Goal: Task Accomplishment & Management: Manage account settings

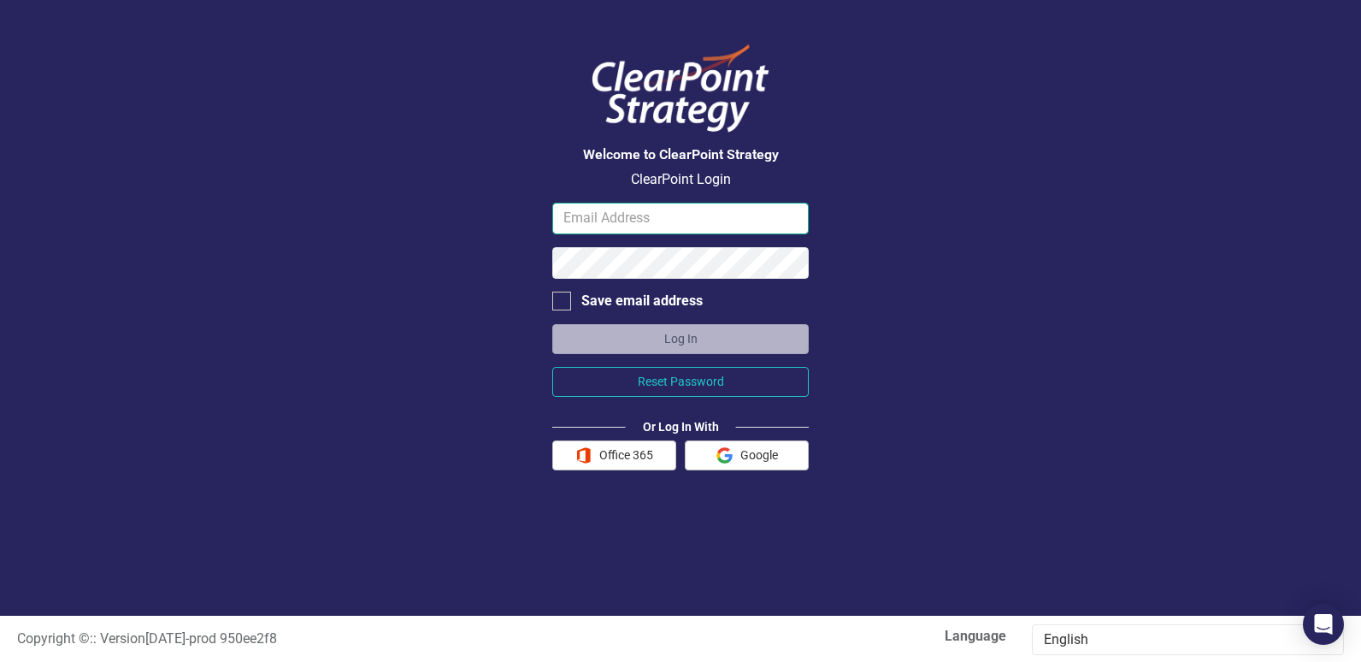
click at [621, 216] on input "email" at bounding box center [680, 219] width 256 height 32
type input "[PERSON_NAME][EMAIL_ADDRESS][PERSON_NAME][DOMAIN_NAME]"
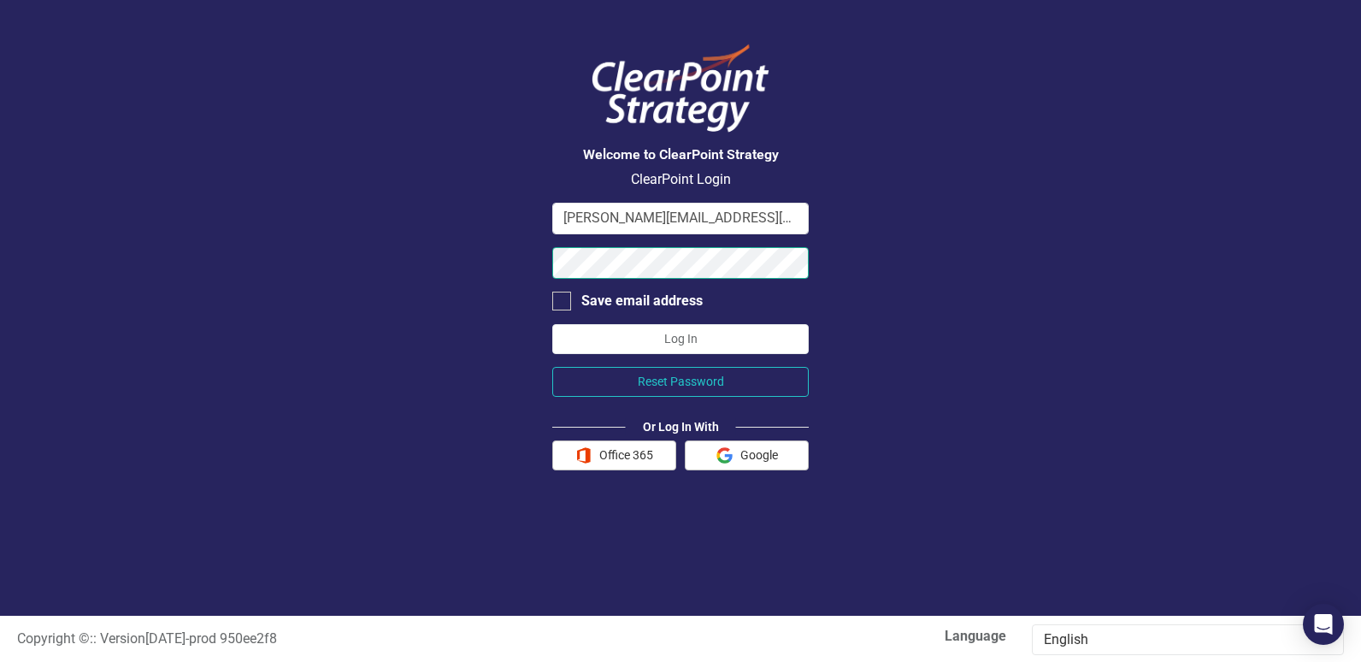
click at [552, 324] on button "Log In" at bounding box center [680, 339] width 256 height 30
click at [442, 238] on div "Welcome to ClearPoint Strategy ClearPoint Login [PERSON_NAME][EMAIL_ADDRESS][PE…" at bounding box center [680, 307] width 1361 height 615
click at [552, 324] on button "Log In" at bounding box center [680, 339] width 256 height 30
click at [668, 333] on button "Log In" at bounding box center [680, 339] width 256 height 30
click at [624, 456] on button "Office 365" at bounding box center [614, 455] width 124 height 30
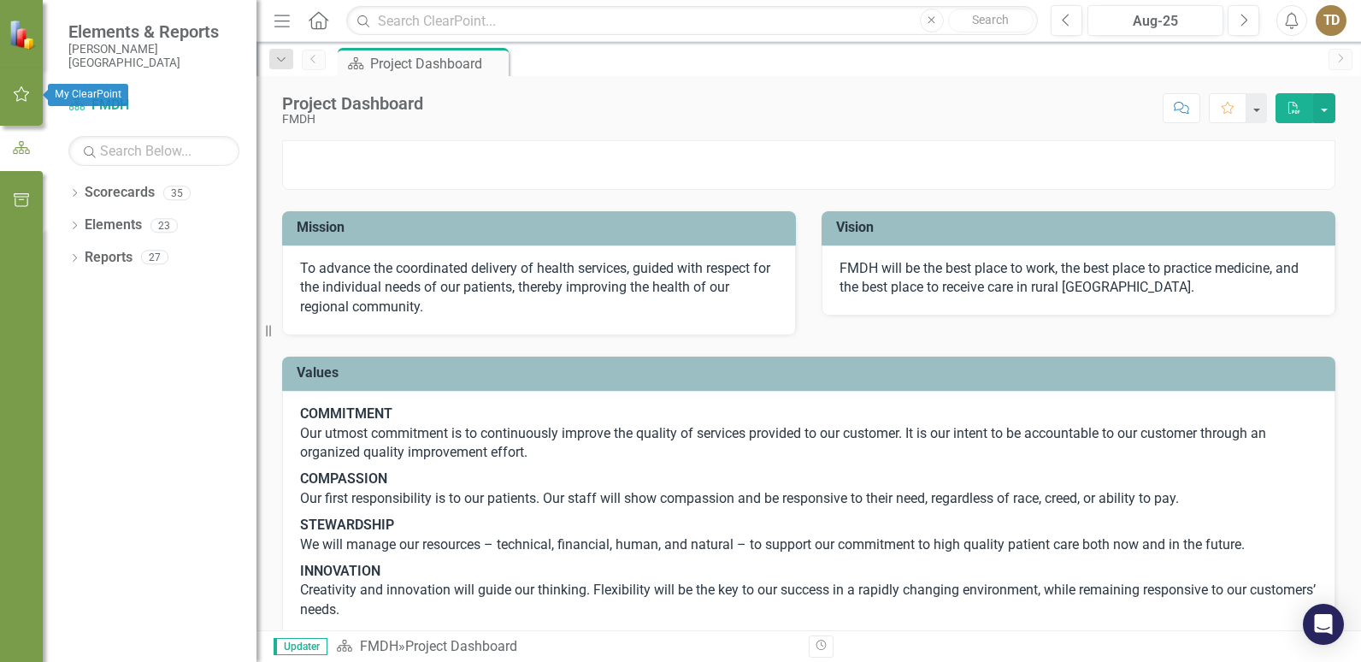
click at [19, 96] on icon "button" at bounding box center [22, 94] width 18 height 14
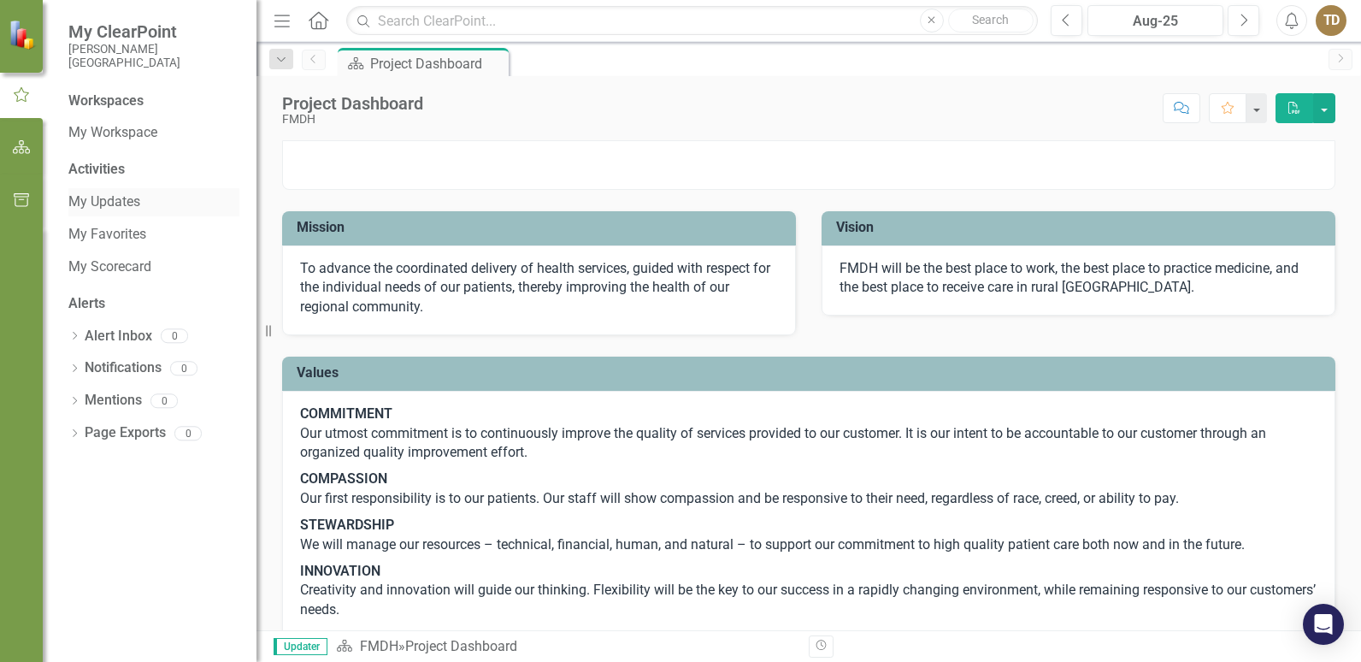
click at [97, 200] on link "My Updates" at bounding box center [153, 202] width 171 height 20
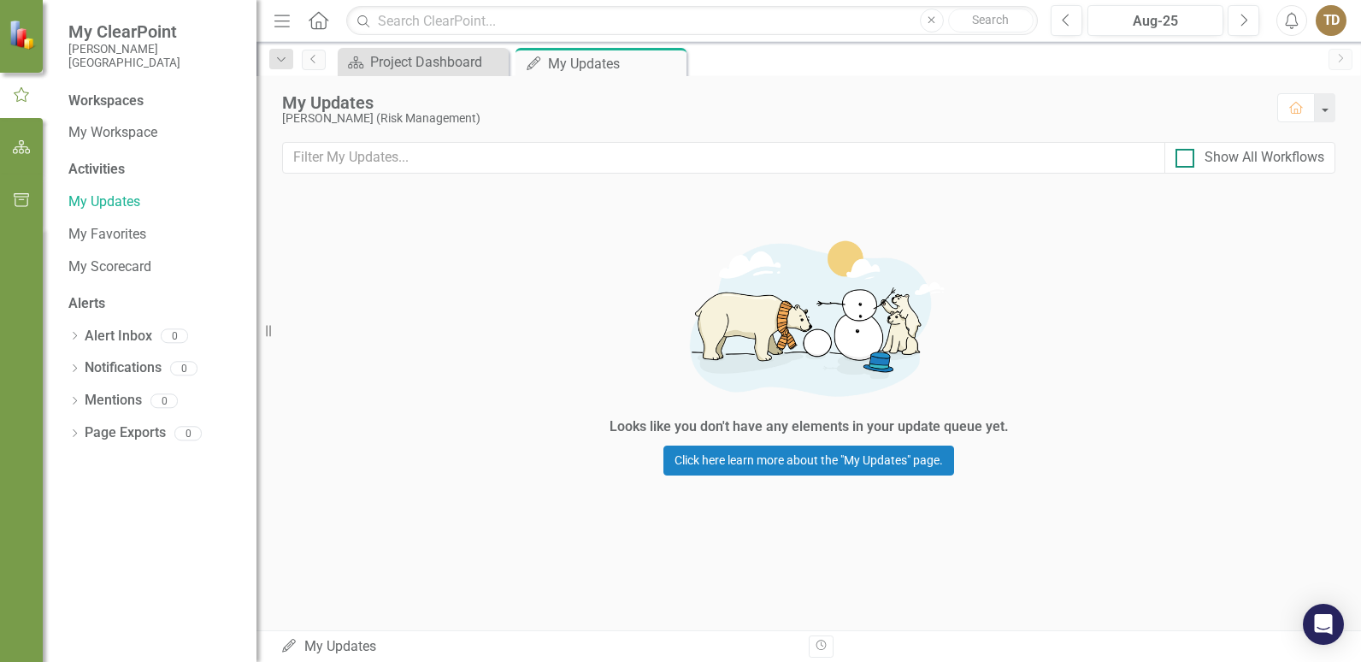
click at [1181, 154] on input "Show All Workflows" at bounding box center [1180, 154] width 11 height 11
checkbox input "true"
click at [1182, 159] on input "Show All Workflows" at bounding box center [1180, 154] width 11 height 11
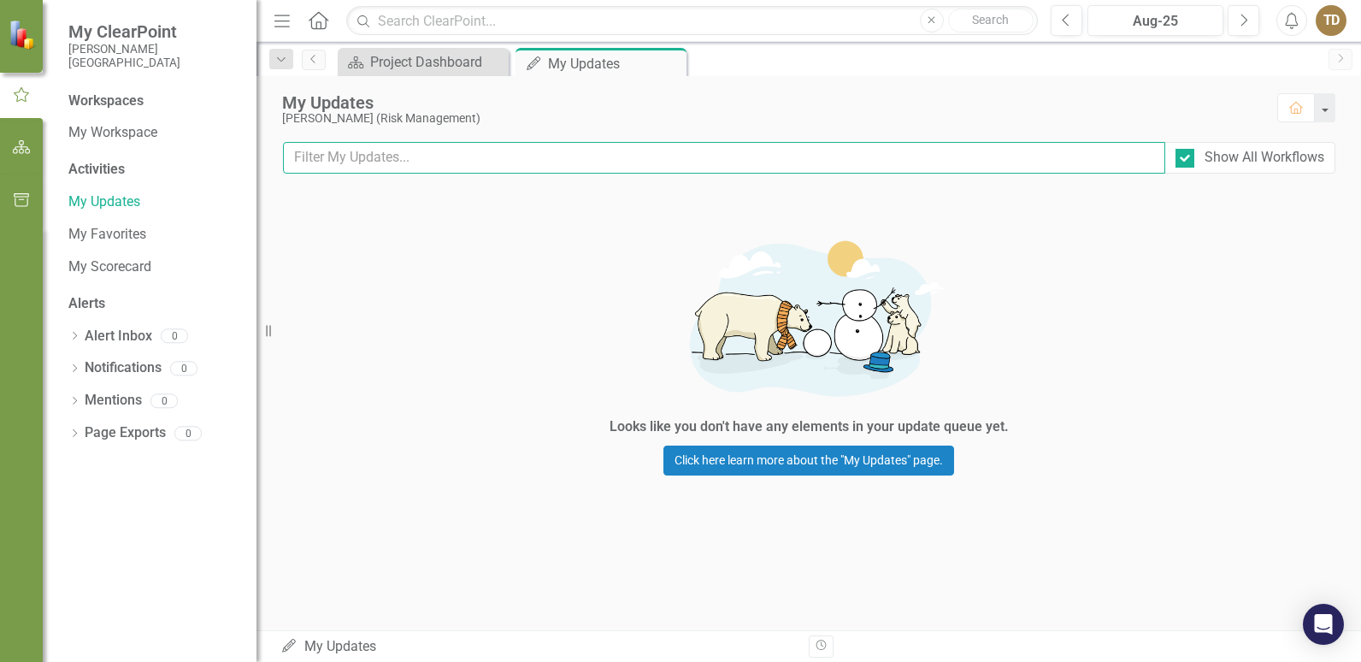
click at [367, 159] on input "text" at bounding box center [724, 158] width 882 height 32
click at [1186, 150] on div at bounding box center [1184, 158] width 19 height 19
click at [1186, 150] on input "Show All Workflows" at bounding box center [1180, 154] width 11 height 11
checkbox input "false"
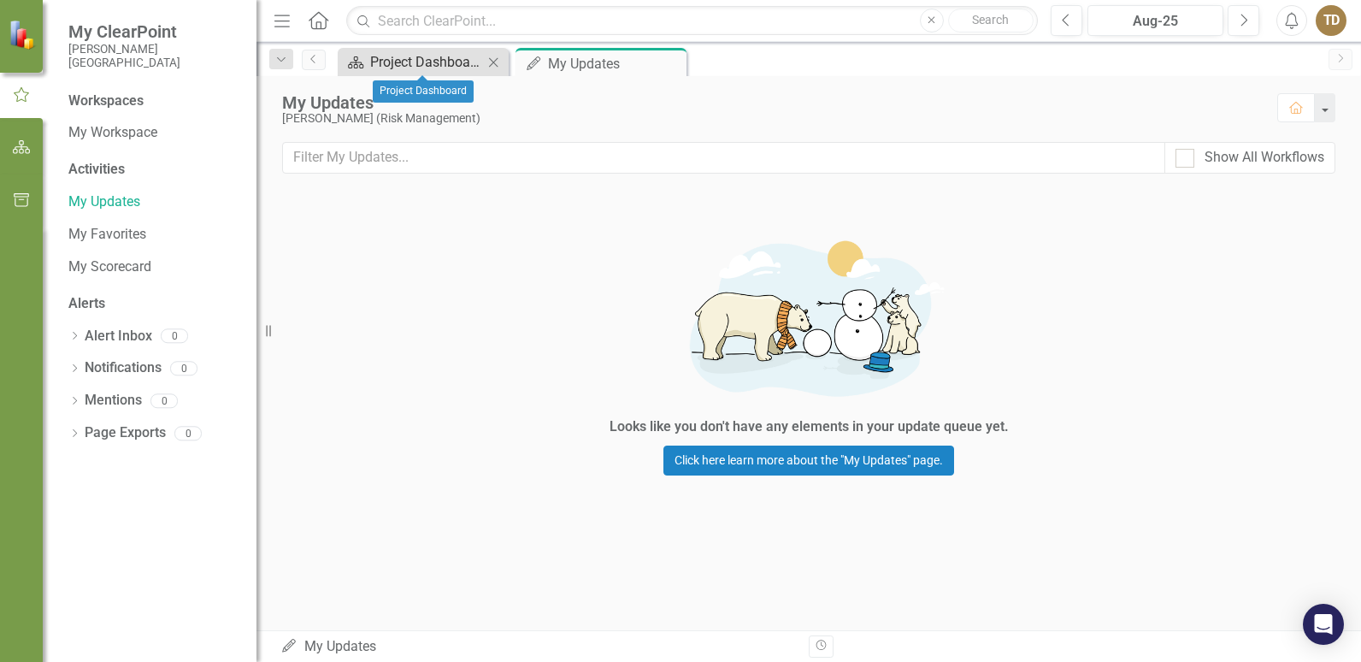
click at [405, 67] on div "Project Dashboard" at bounding box center [426, 61] width 113 height 21
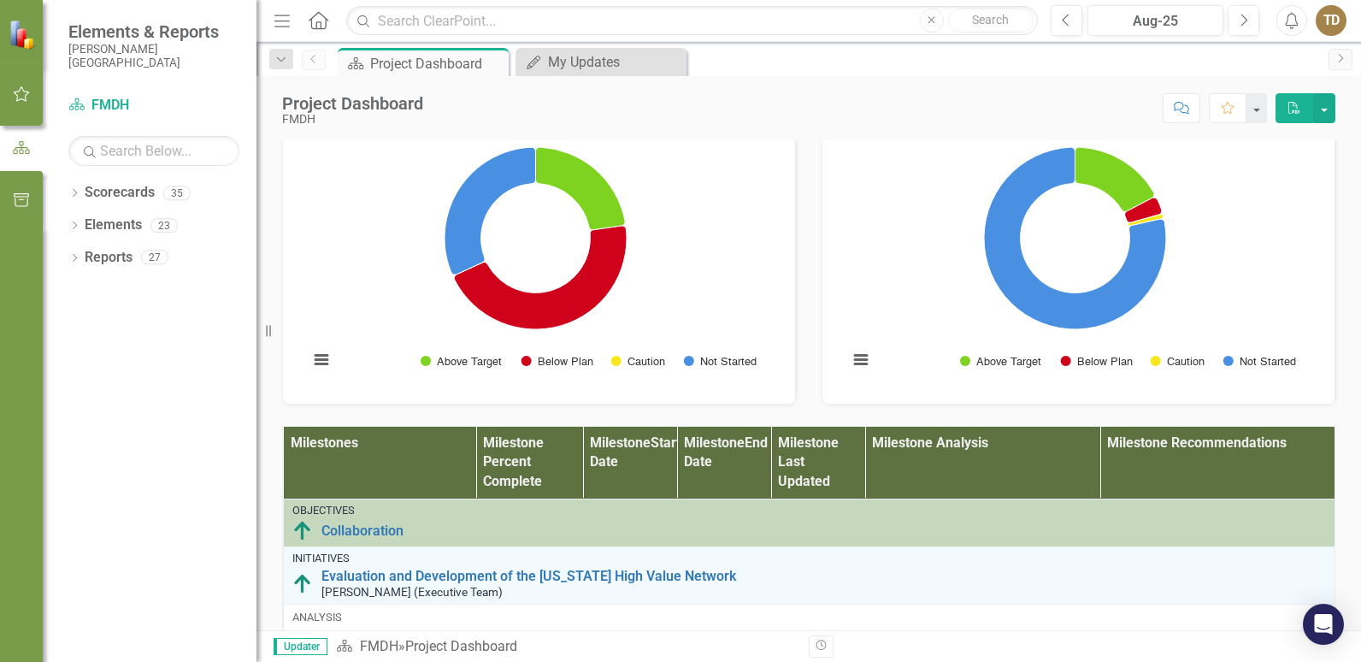
scroll to position [326, 0]
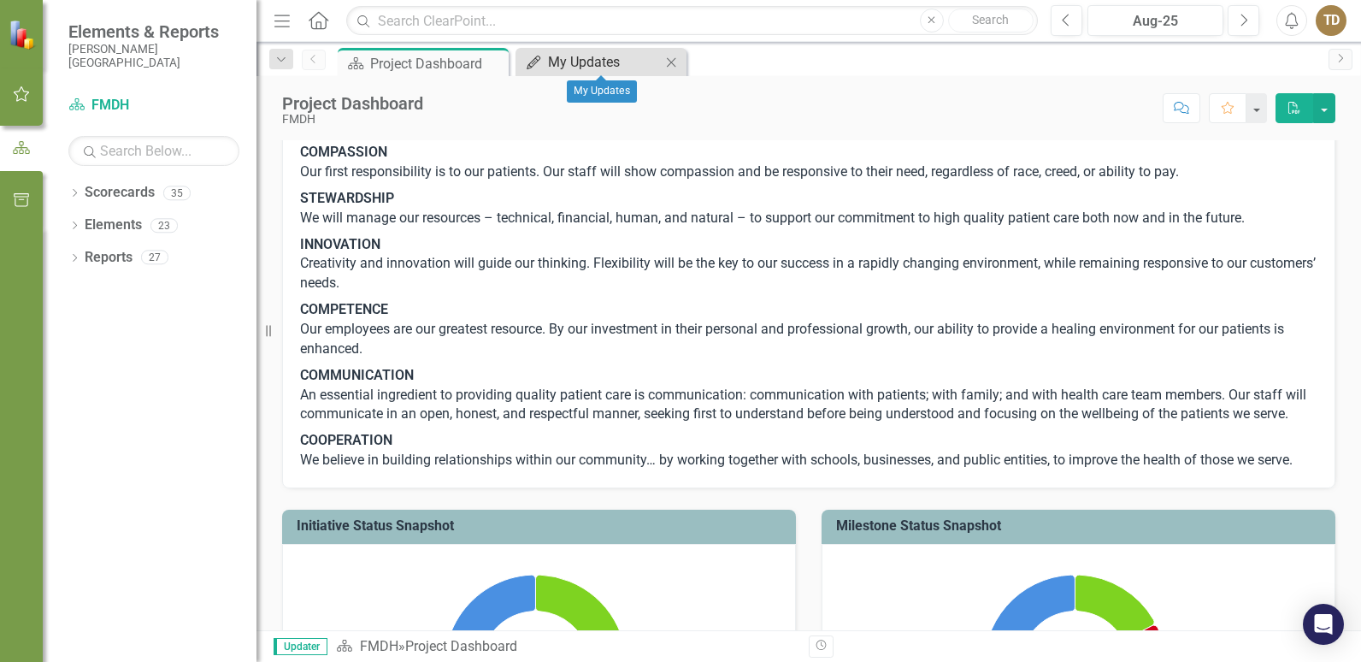
click at [591, 66] on div "My Updates" at bounding box center [604, 61] width 113 height 21
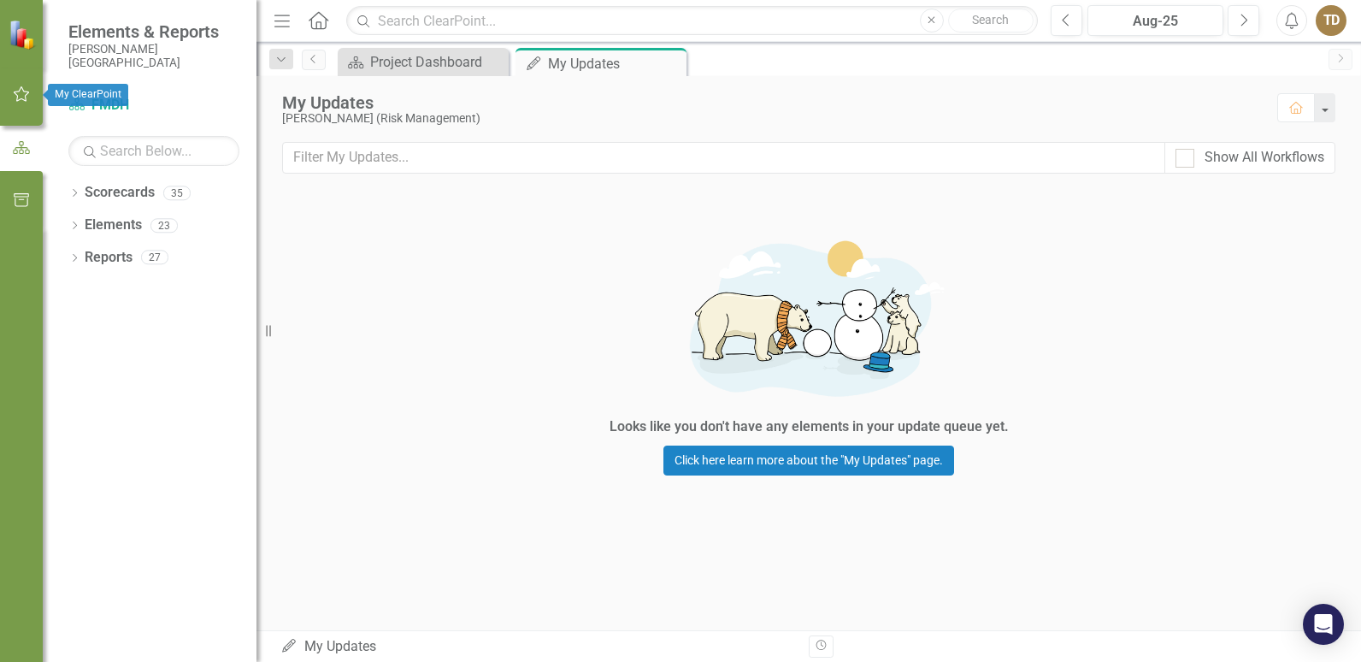
click at [15, 91] on icon "button" at bounding box center [22, 94] width 18 height 14
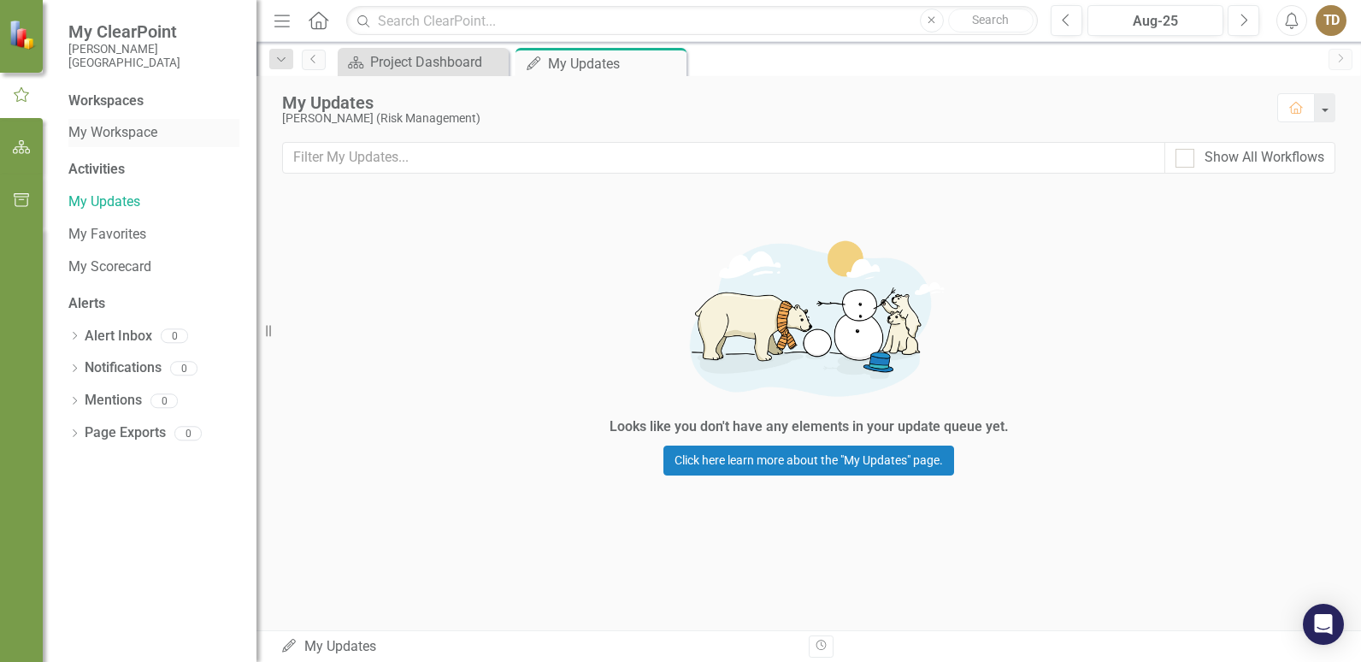
click at [118, 136] on link "My Workspace" at bounding box center [153, 133] width 171 height 20
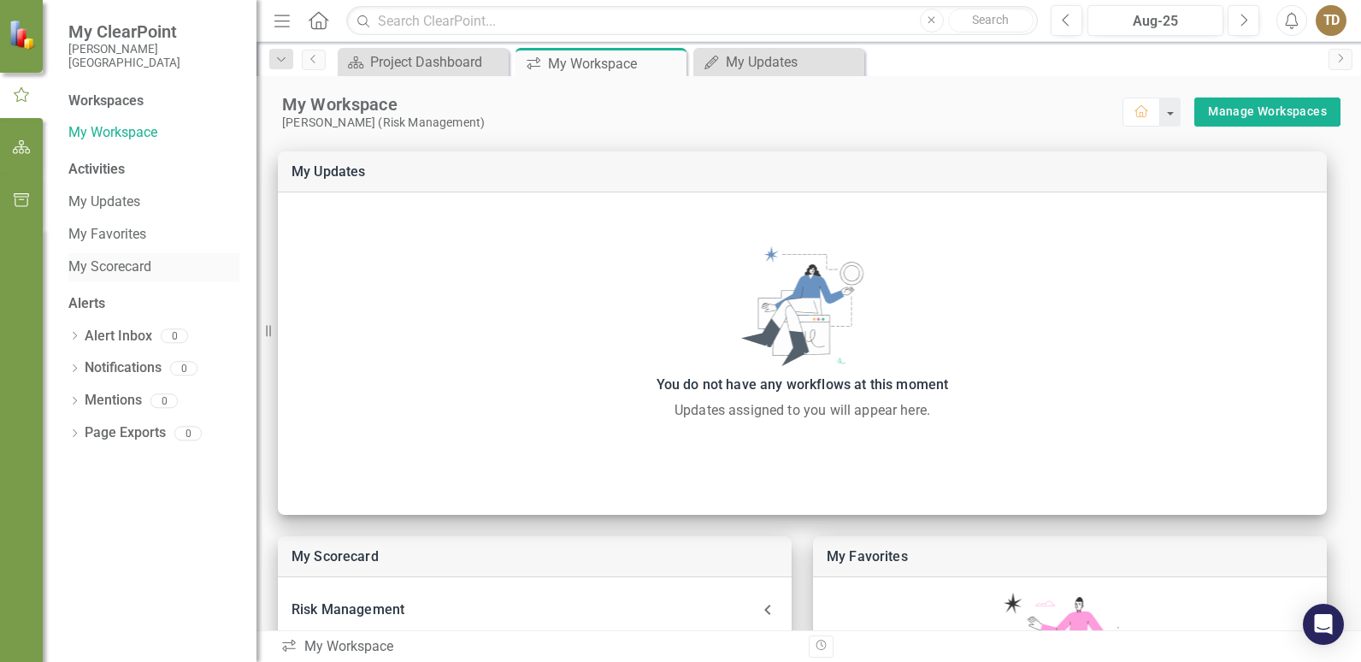
click at [100, 262] on link "My Scorecard" at bounding box center [153, 267] width 171 height 20
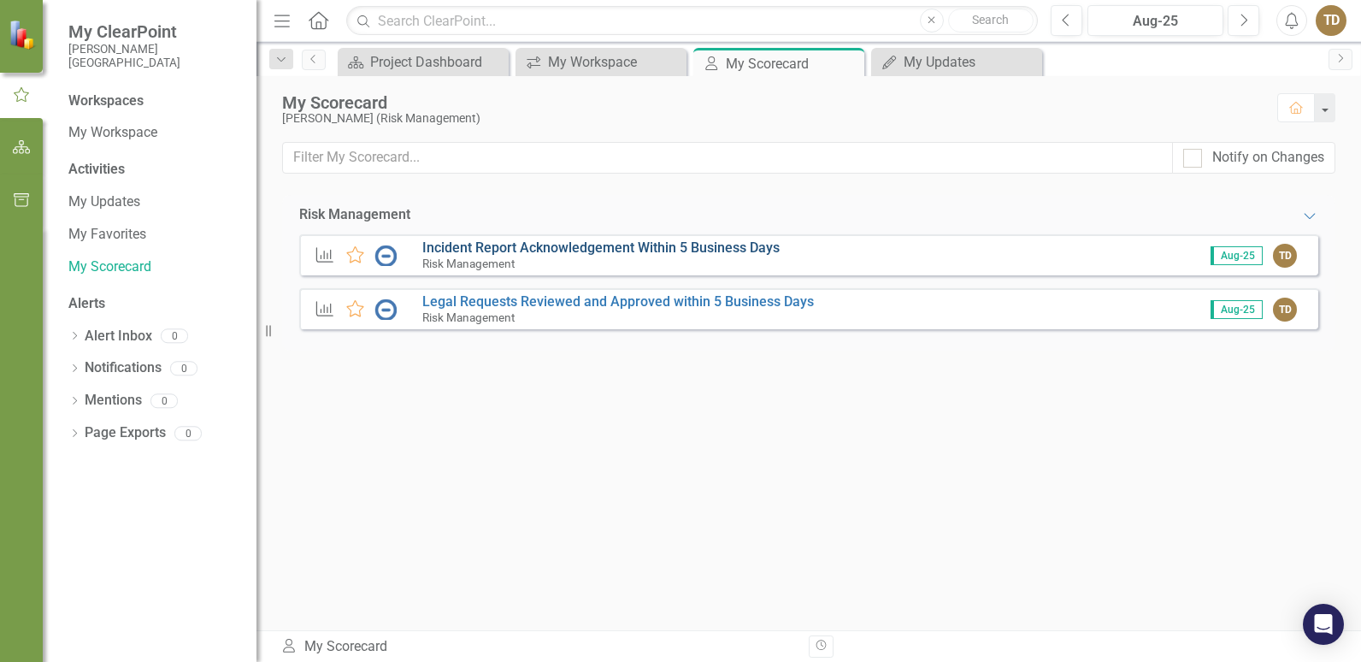
click at [504, 245] on link "Incident Report Acknowledgement Within 5 Business Days" at bounding box center [600, 247] width 357 height 16
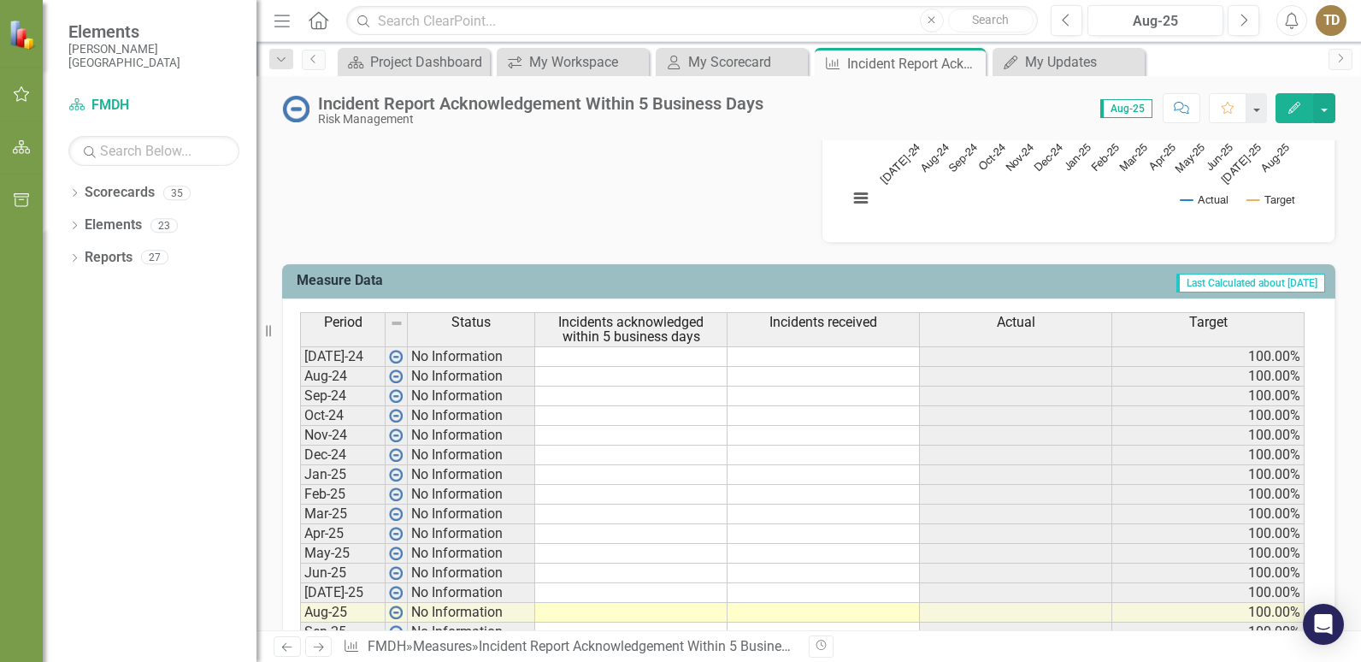
scroll to position [684, 0]
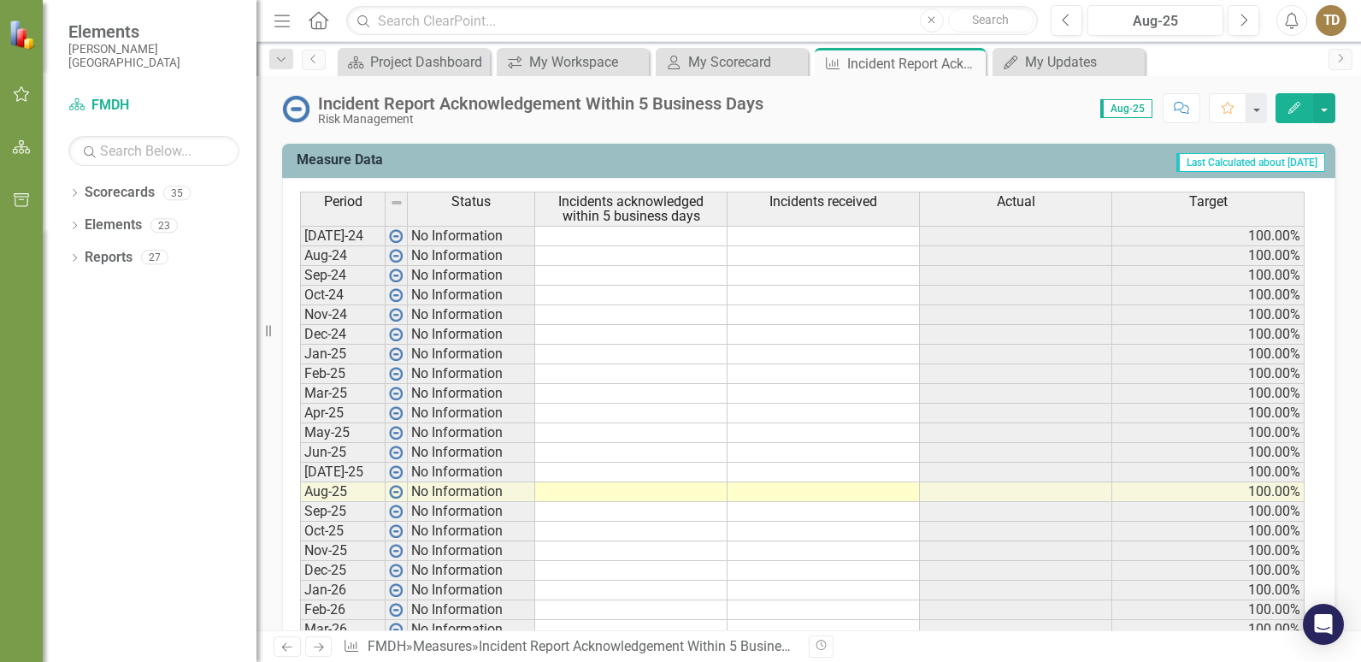
click at [562, 232] on td at bounding box center [631, 236] width 192 height 21
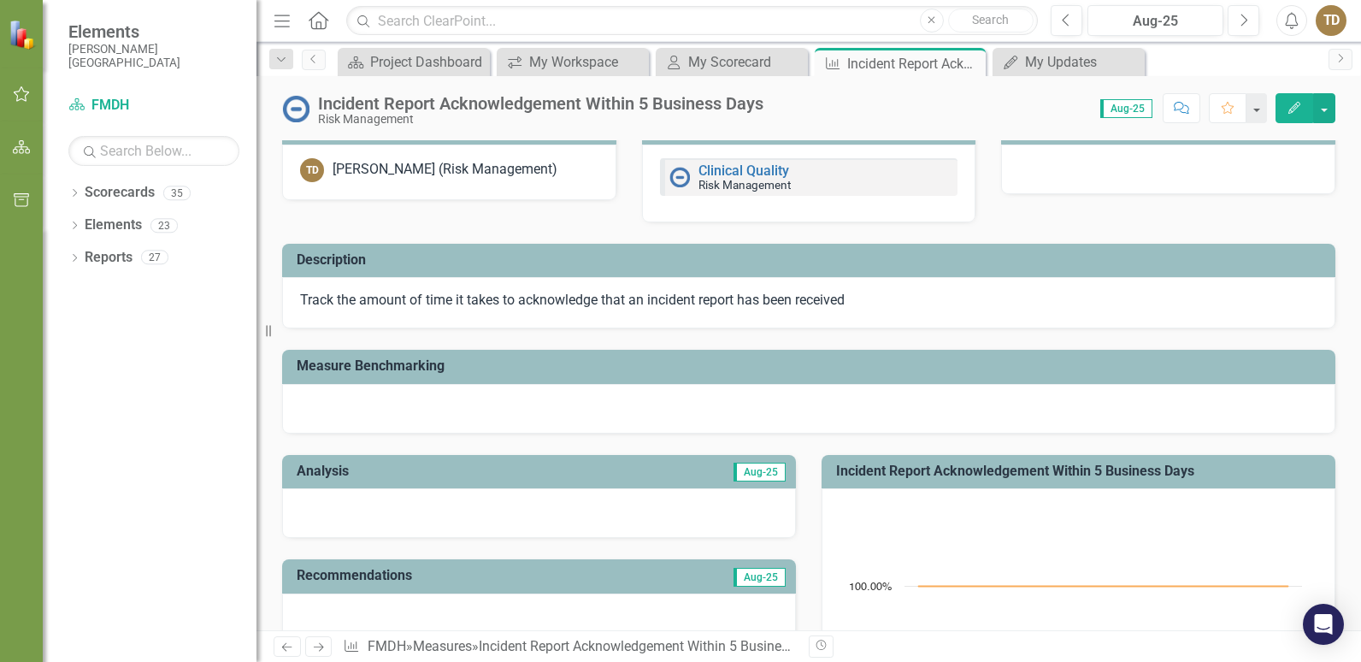
scroll to position [0, 0]
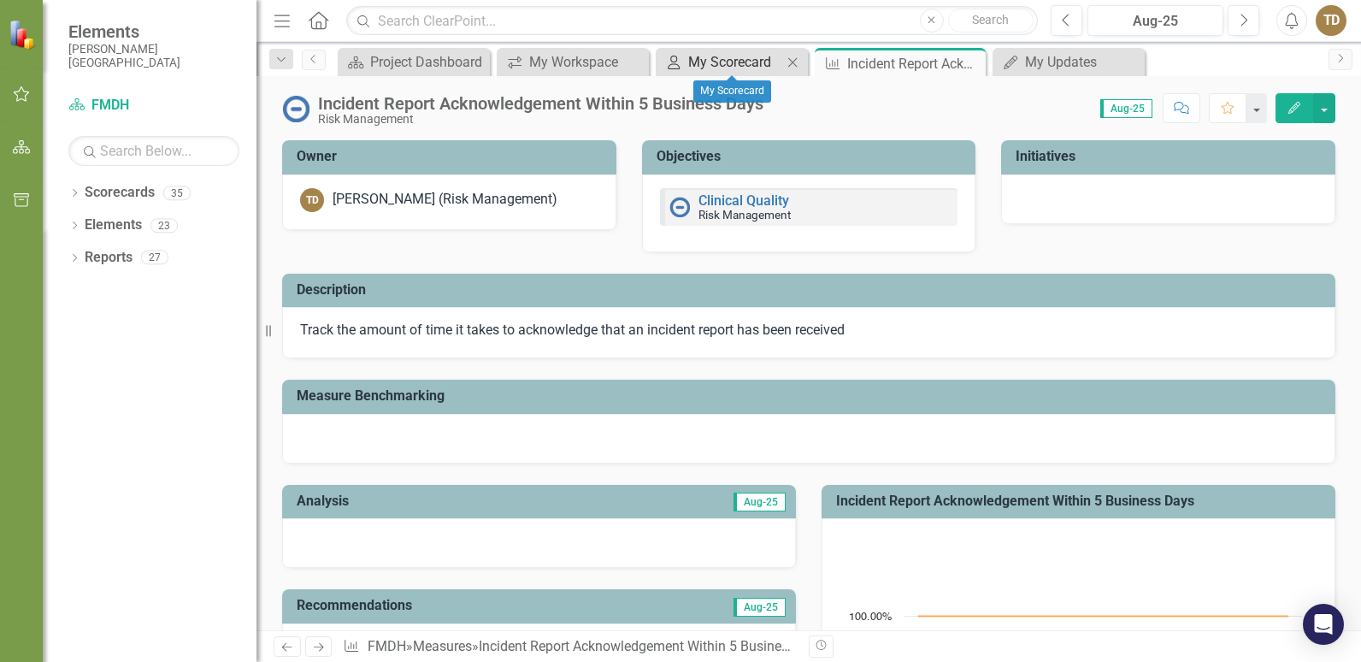
click at [737, 67] on div "My Scorecard" at bounding box center [735, 61] width 94 height 21
